Goal: Transaction & Acquisition: Purchase product/service

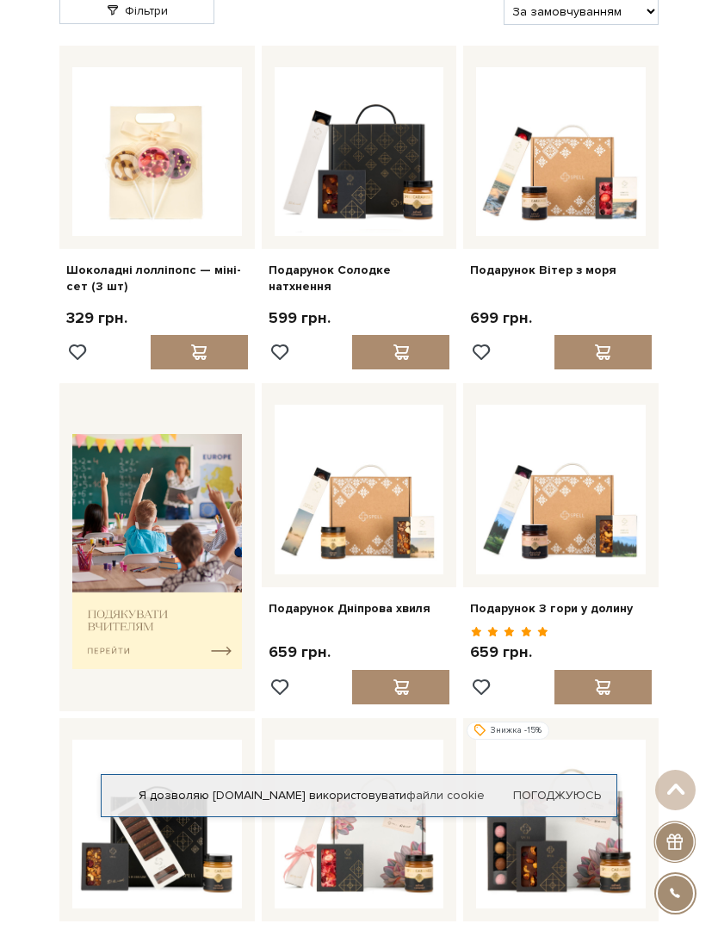
scroll to position [91, 0]
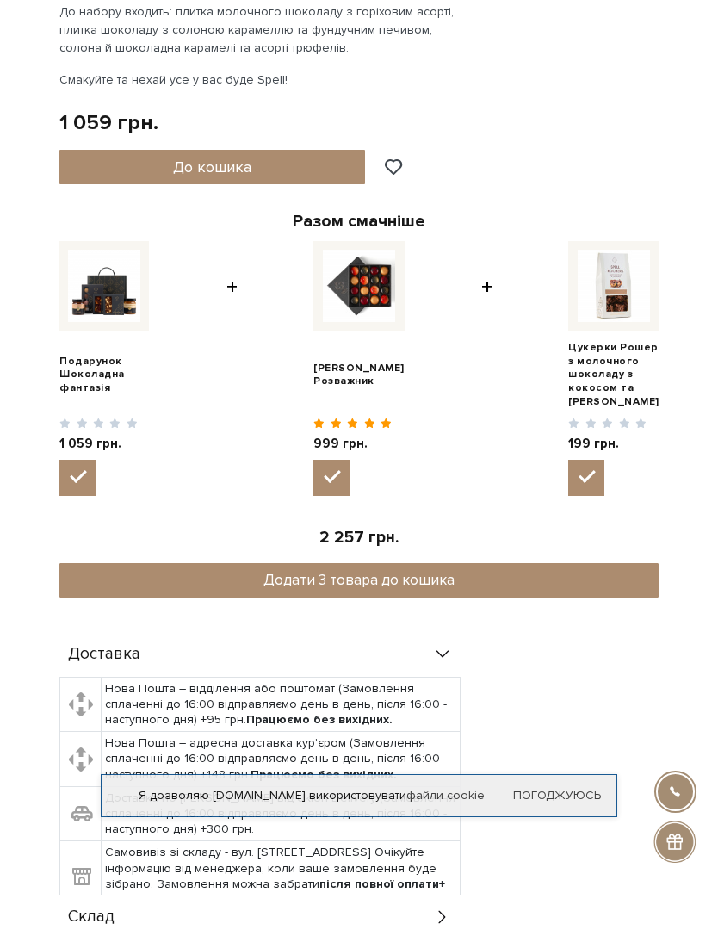
scroll to position [777, 0]
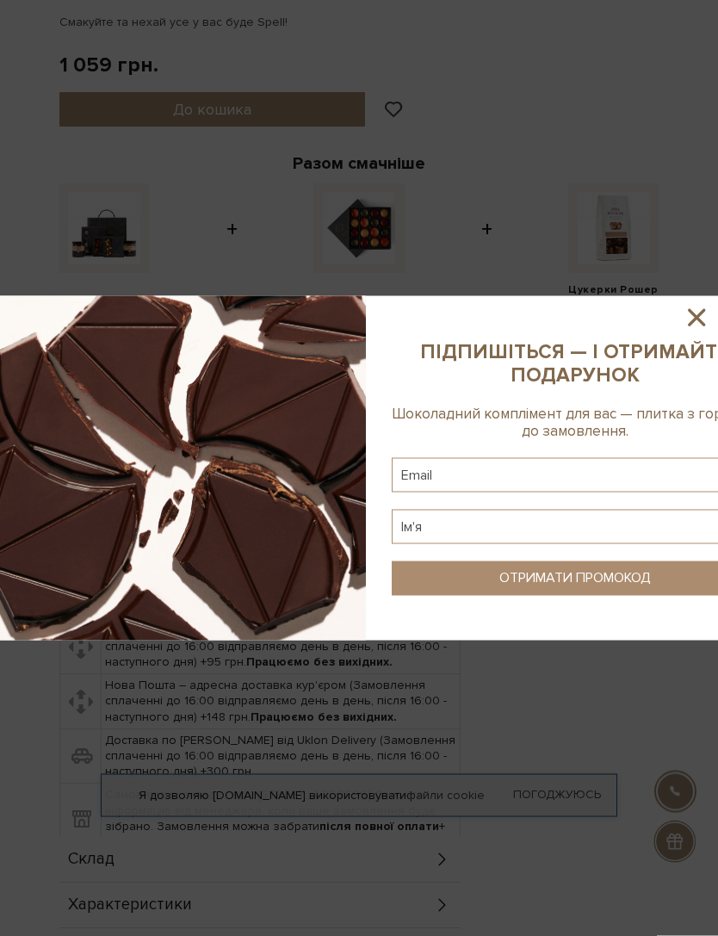
click at [688, 316] on icon at bounding box center [696, 317] width 29 height 29
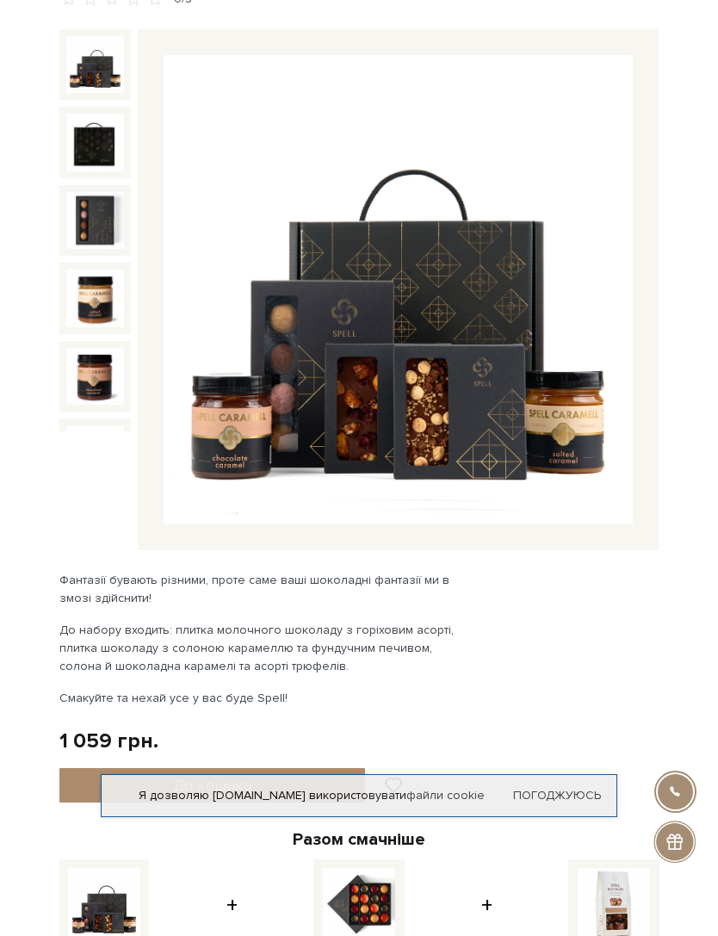
scroll to position [0, 0]
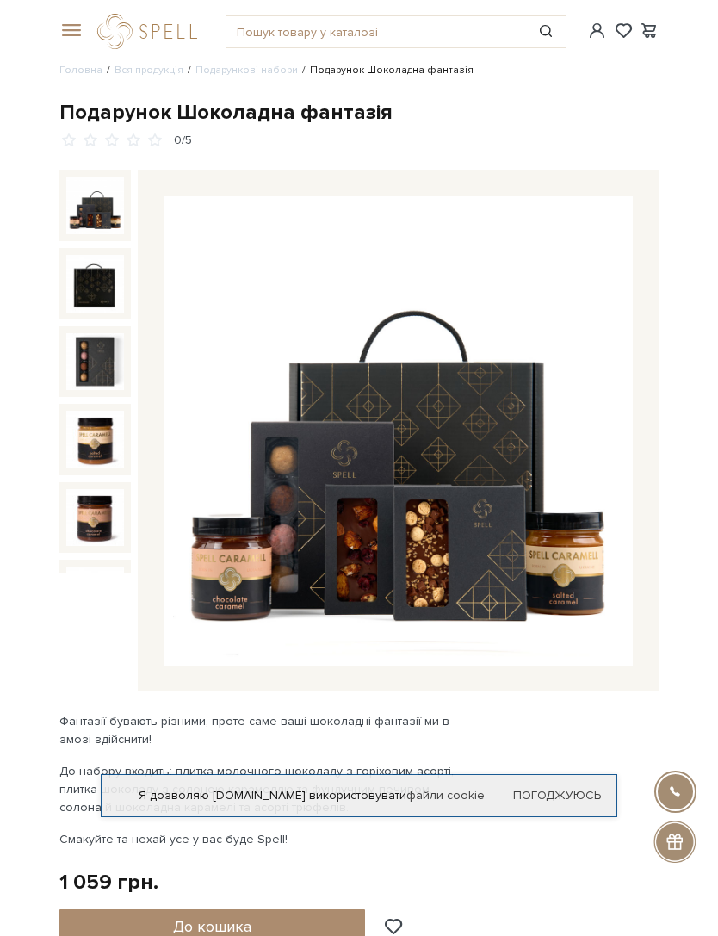
click at [134, 77] on link "Вся продукція" at bounding box center [149, 70] width 69 height 13
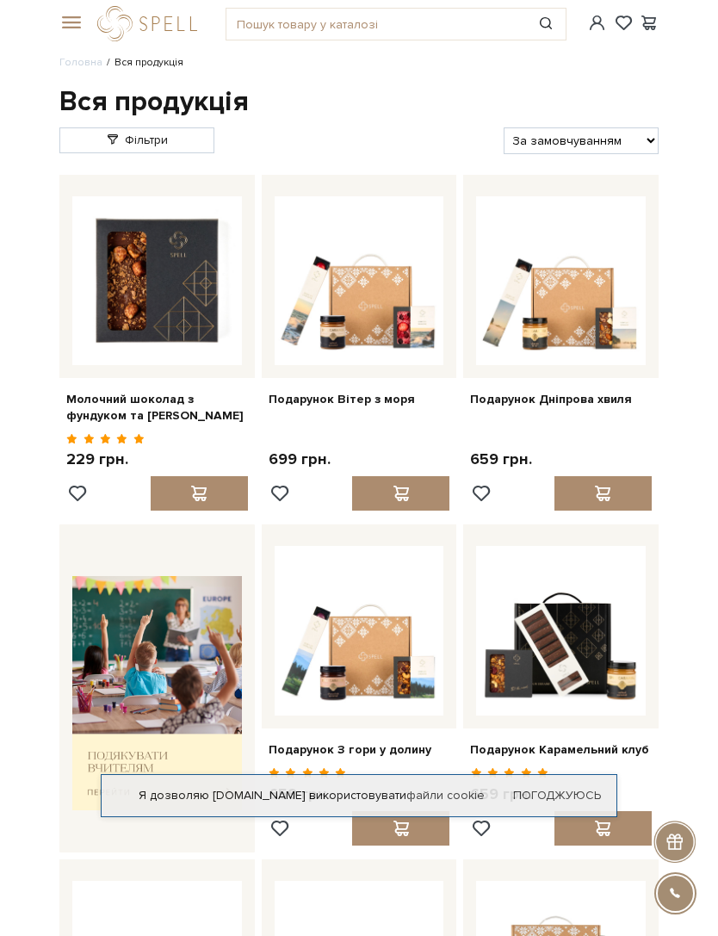
scroll to position [5, 0]
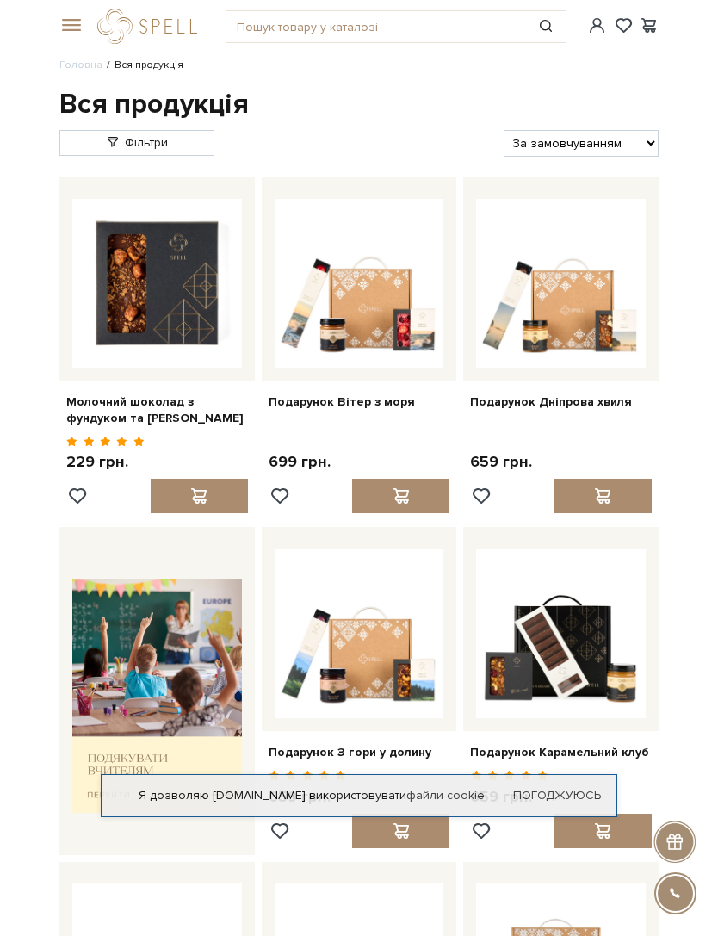
click at [90, 156] on link "Фільтри" at bounding box center [136, 143] width 155 height 26
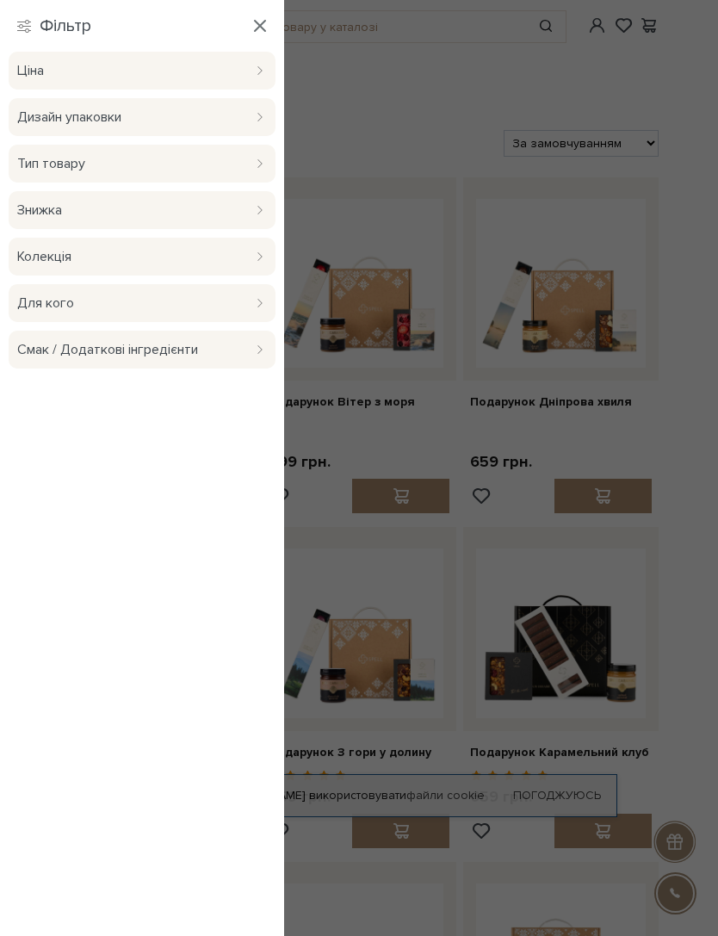
click at [25, 106] on div "Дизайн упаковки" at bounding box center [142, 117] width 250 height 38
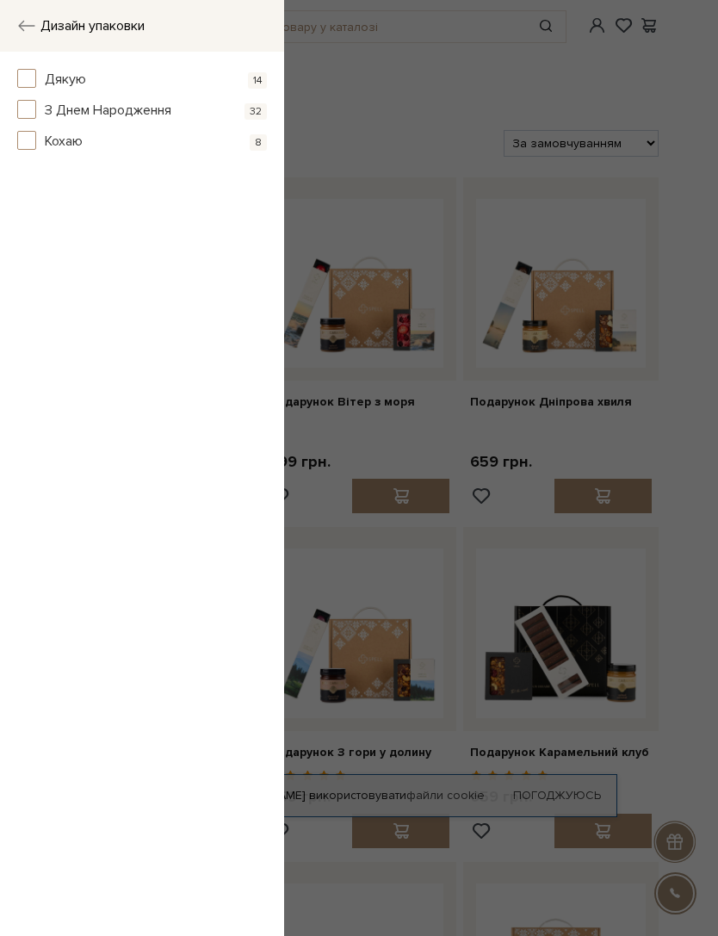
click at [29, 106] on span "button" at bounding box center [26, 109] width 19 height 19
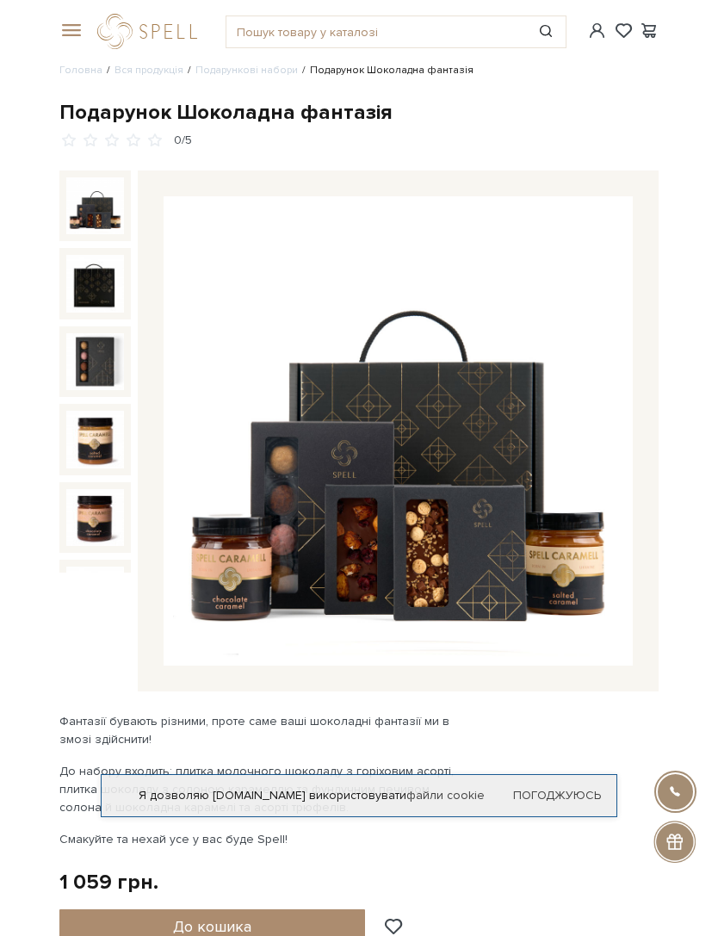
click at [587, 40] on span at bounding box center [597, 31] width 21 height 18
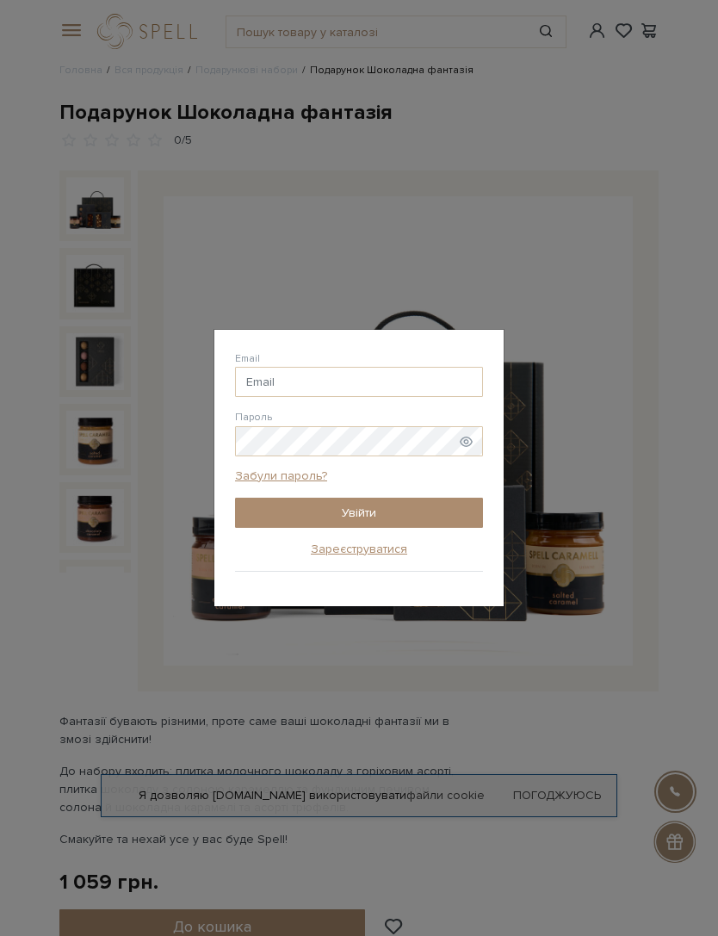
click at [675, 436] on div "Email [GEOGRAPHIC_DATA] Забули пароль? Увійти Зареєструватися" at bounding box center [359, 468] width 718 height 936
